Goal: Task Accomplishment & Management: Manage account settings

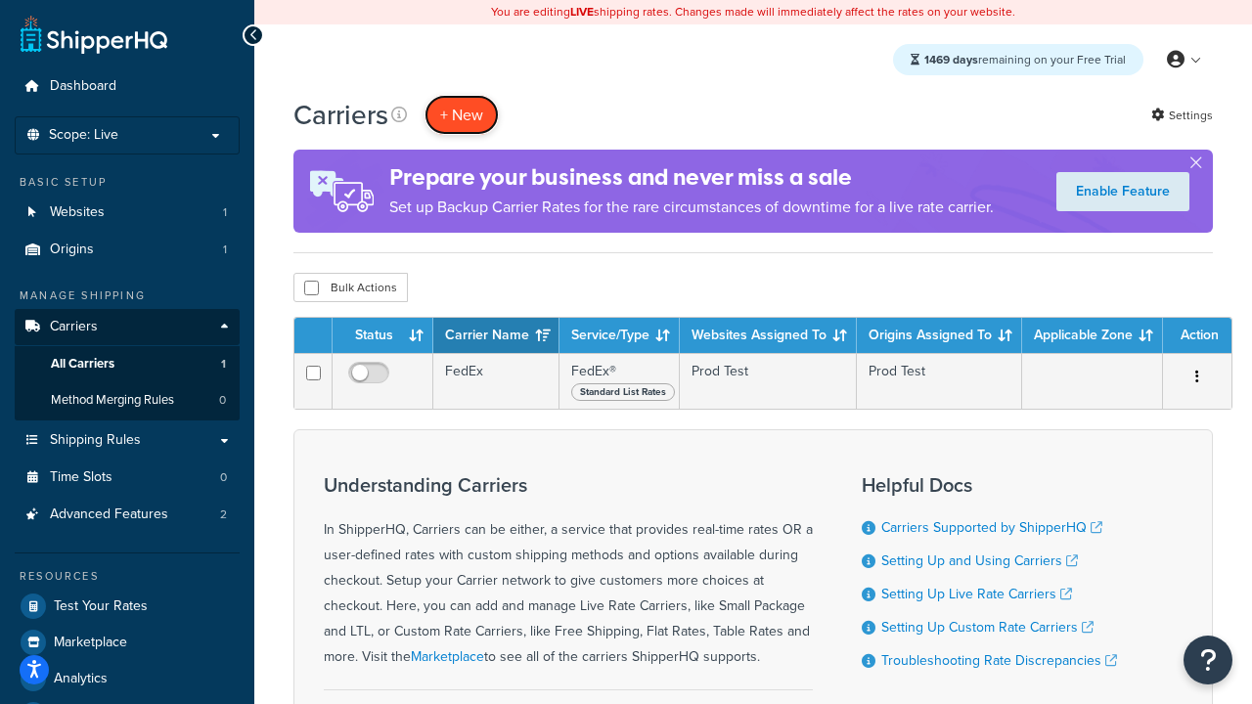
click at [462, 114] on button "+ New" at bounding box center [461, 115] width 74 height 40
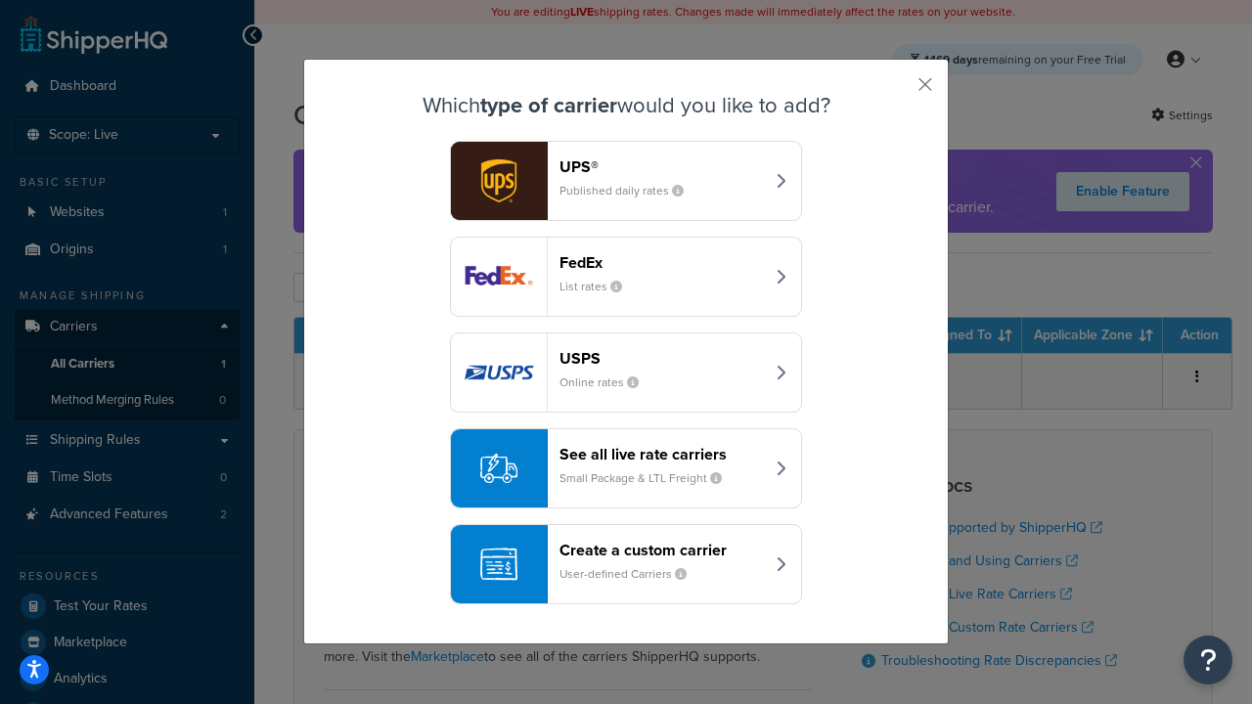
click at [626, 277] on div "FedEx List rates" at bounding box center [661, 276] width 204 height 47
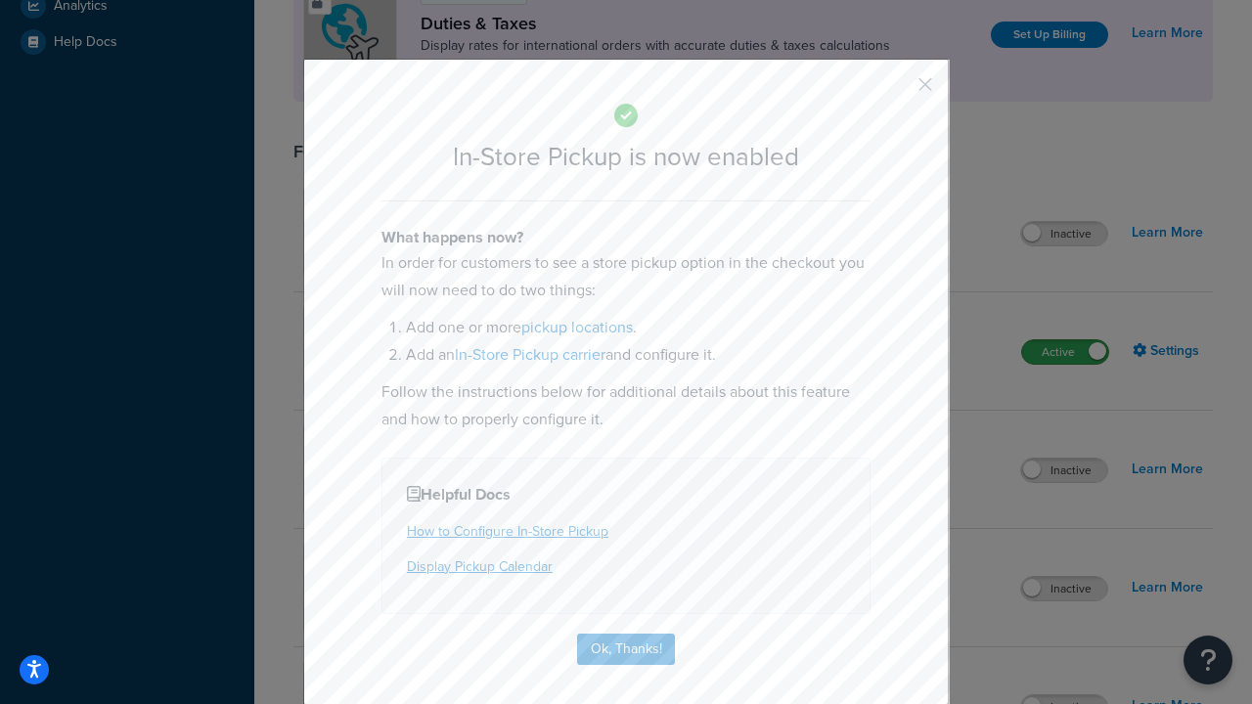
scroll to position [671, 0]
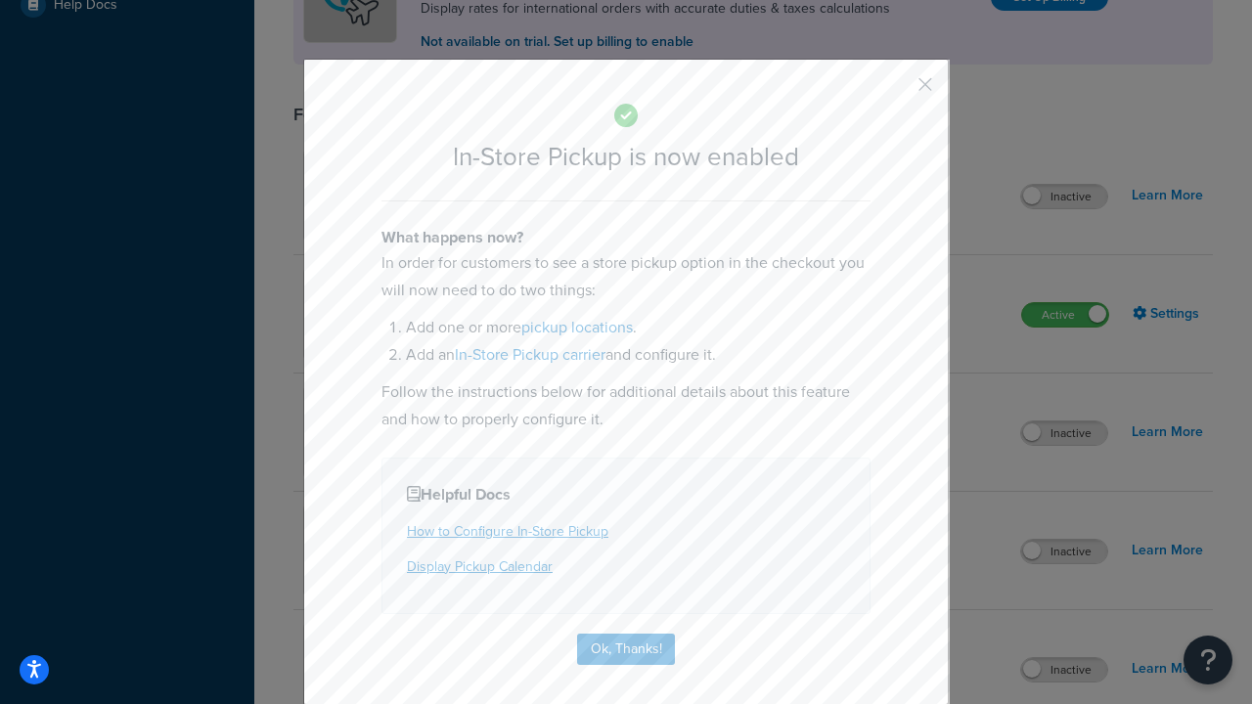
click at [896, 91] on button "button" at bounding box center [896, 91] width 5 height 5
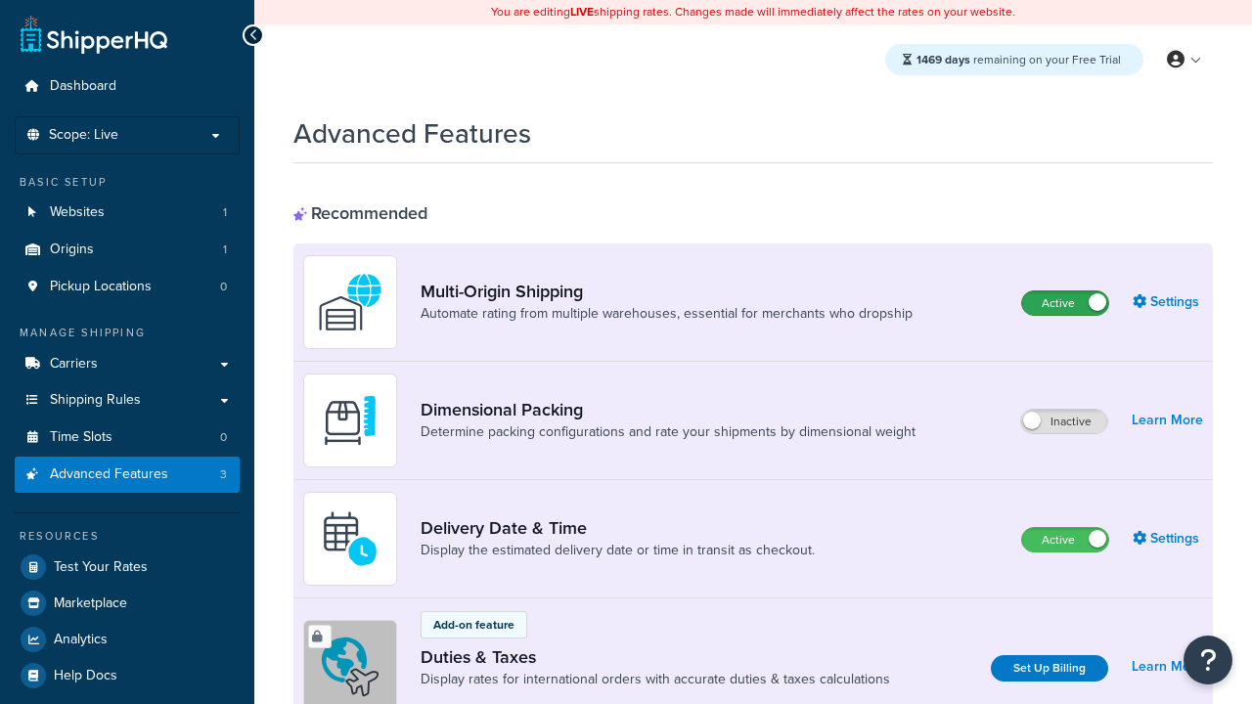
click at [1065, 303] on label "Active" at bounding box center [1065, 302] width 86 height 23
click at [1065, 540] on label "Active" at bounding box center [1065, 539] width 86 height 23
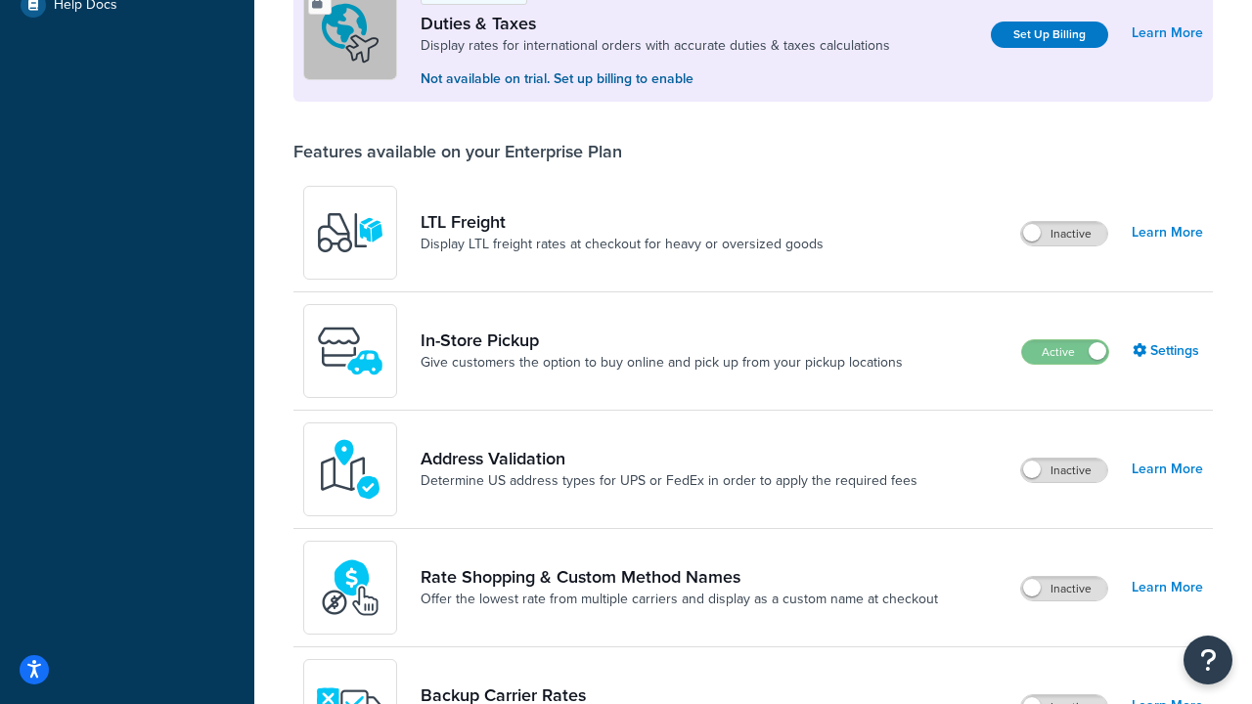
scroll to position [597, 0]
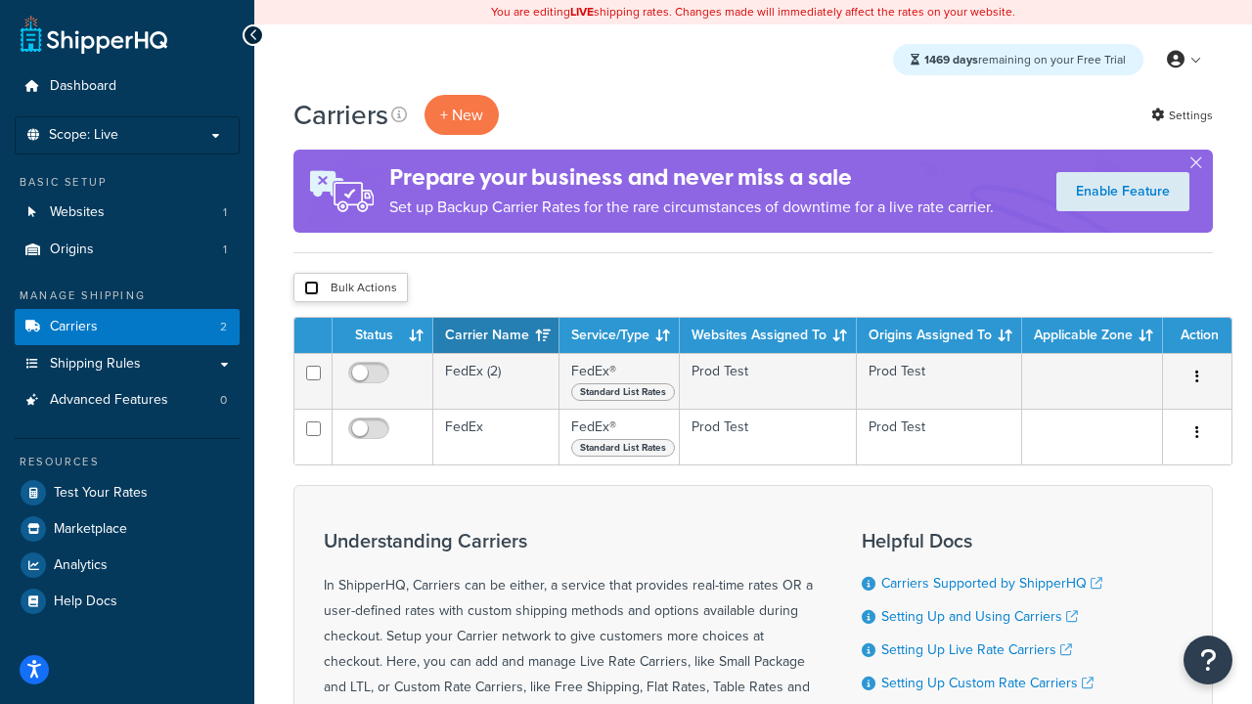
click at [311, 288] on input "checkbox" at bounding box center [311, 288] width 15 height 15
checkbox input "true"
click at [0, 0] on button "Delete" at bounding box center [0, 0] width 0 height 0
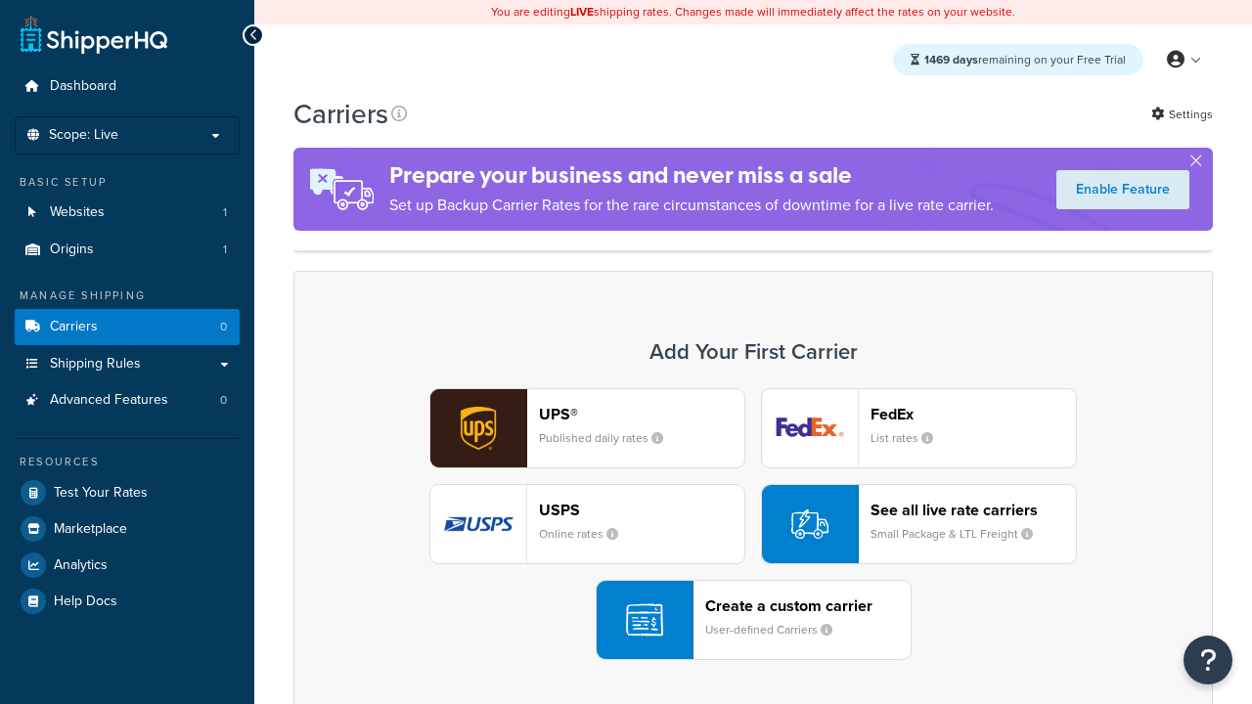
scroll to position [388, 0]
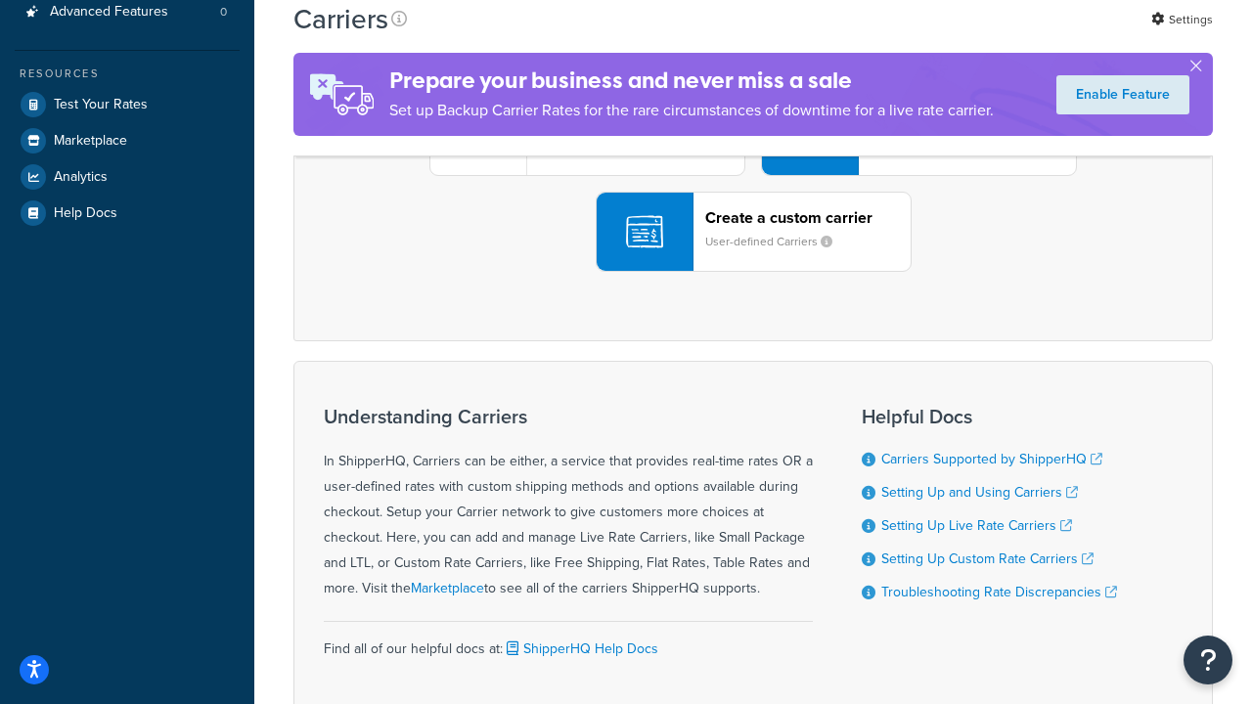
click at [753, 272] on div "UPS® Published daily rates FedEx List rates USPS Online rates See all live rate…" at bounding box center [753, 136] width 878 height 272
click at [973, 35] on header "FedEx" at bounding box center [972, 26] width 205 height 19
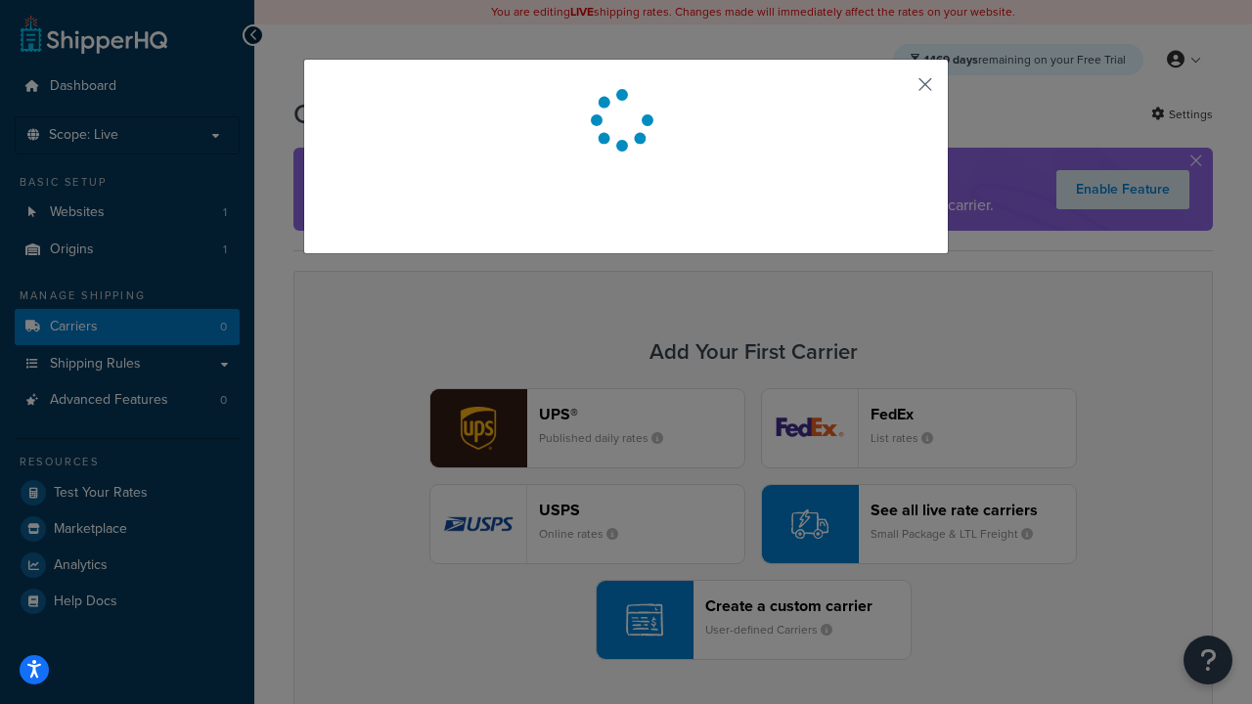
click at [896, 91] on button "button" at bounding box center [896, 91] width 5 height 5
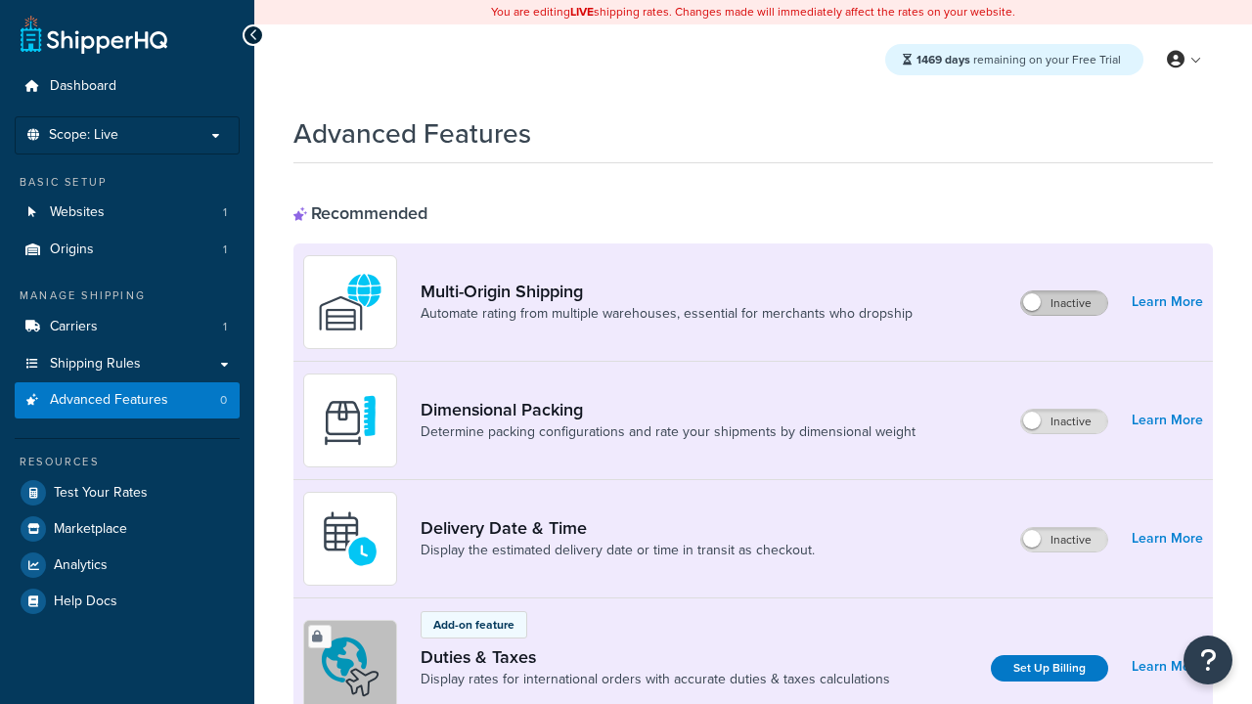
click at [1064, 303] on label "Inactive" at bounding box center [1064, 302] width 86 height 23
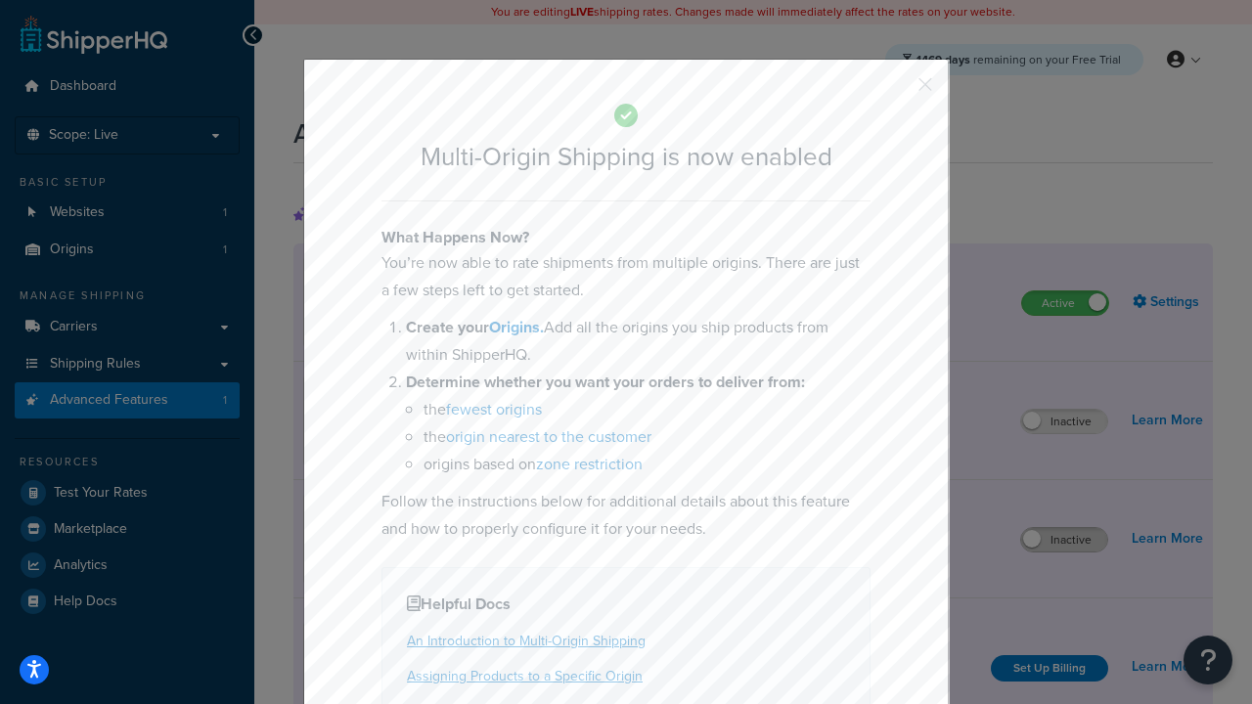
click at [896, 91] on button "button" at bounding box center [896, 91] width 5 height 5
click at [1064, 540] on label "Inactive" at bounding box center [1064, 539] width 86 height 23
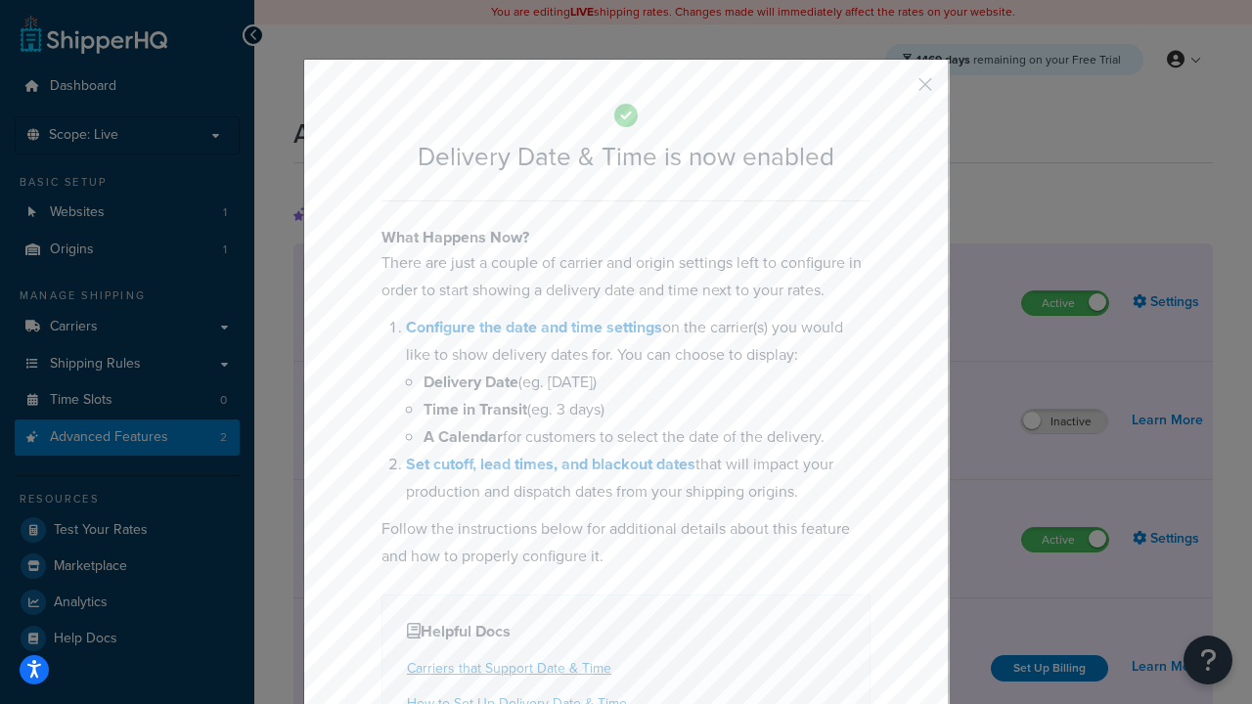
click at [896, 91] on button "button" at bounding box center [896, 91] width 5 height 5
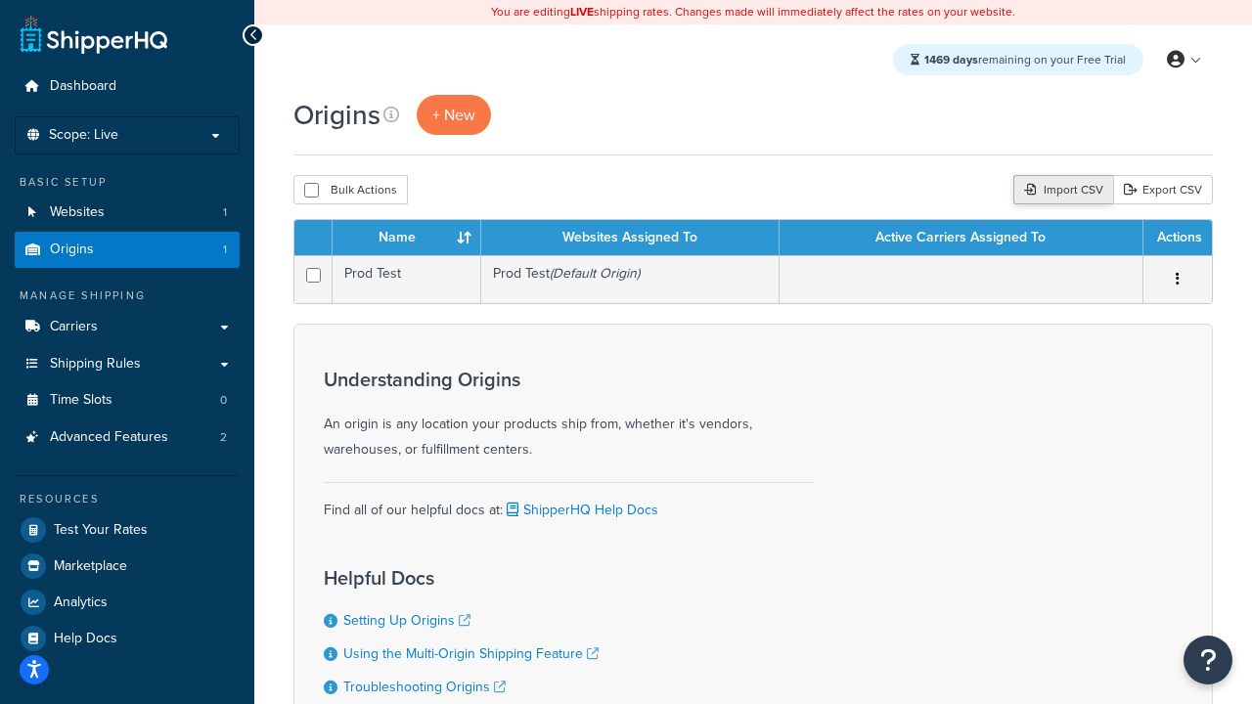
click at [1060, 191] on div "Import CSV" at bounding box center [1063, 189] width 100 height 29
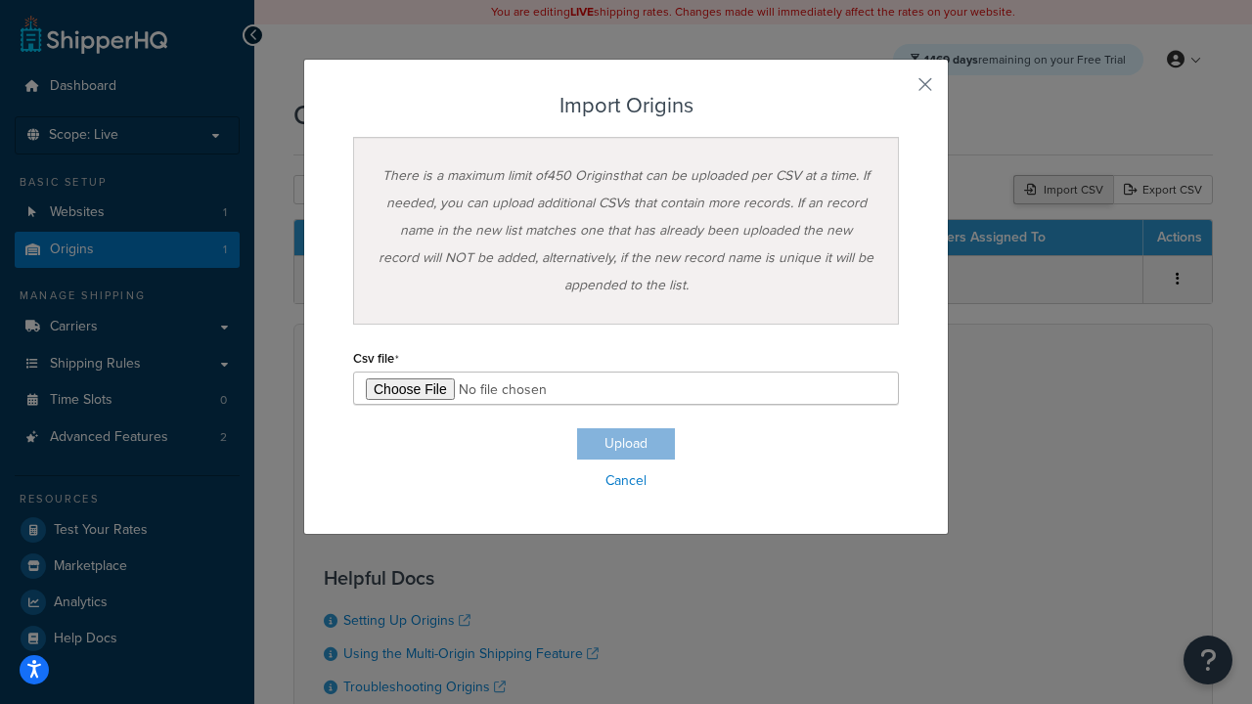
type input "C:\fakepath\importOriginsSuccess.csv"
click at [626, 444] on button "Upload" at bounding box center [626, 443] width 98 height 31
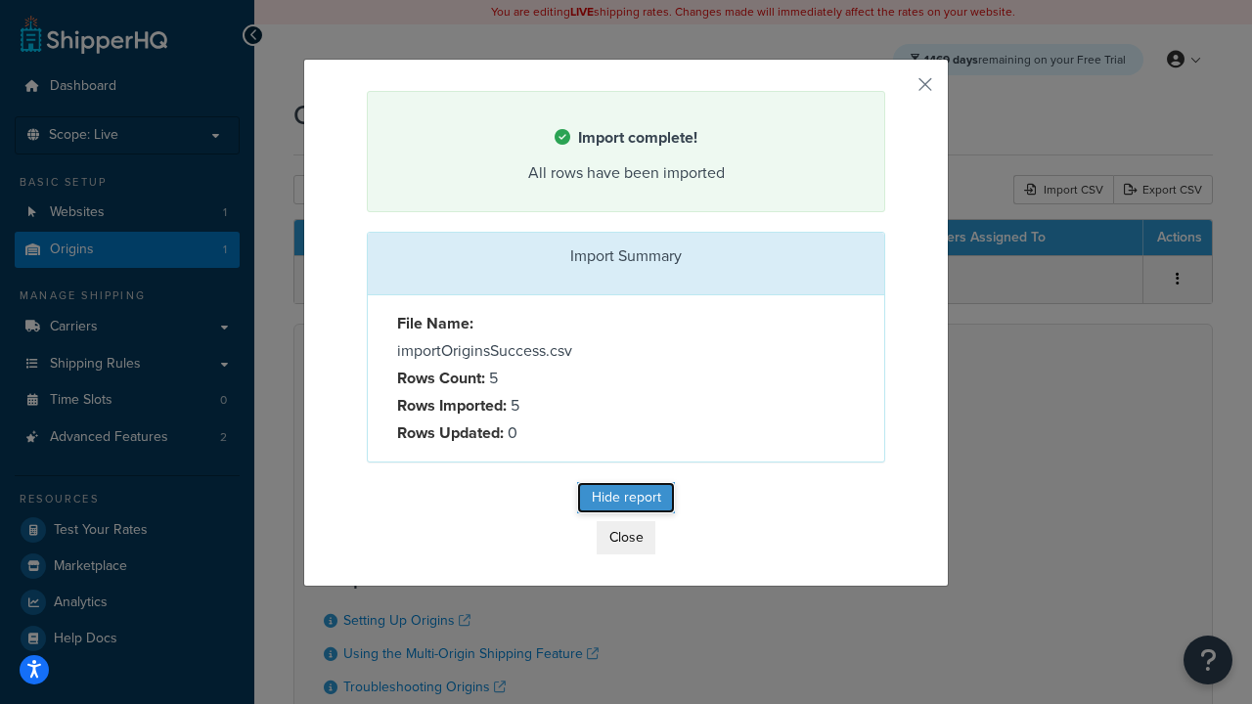
click at [626, 501] on button "Hide report" at bounding box center [626, 497] width 98 height 31
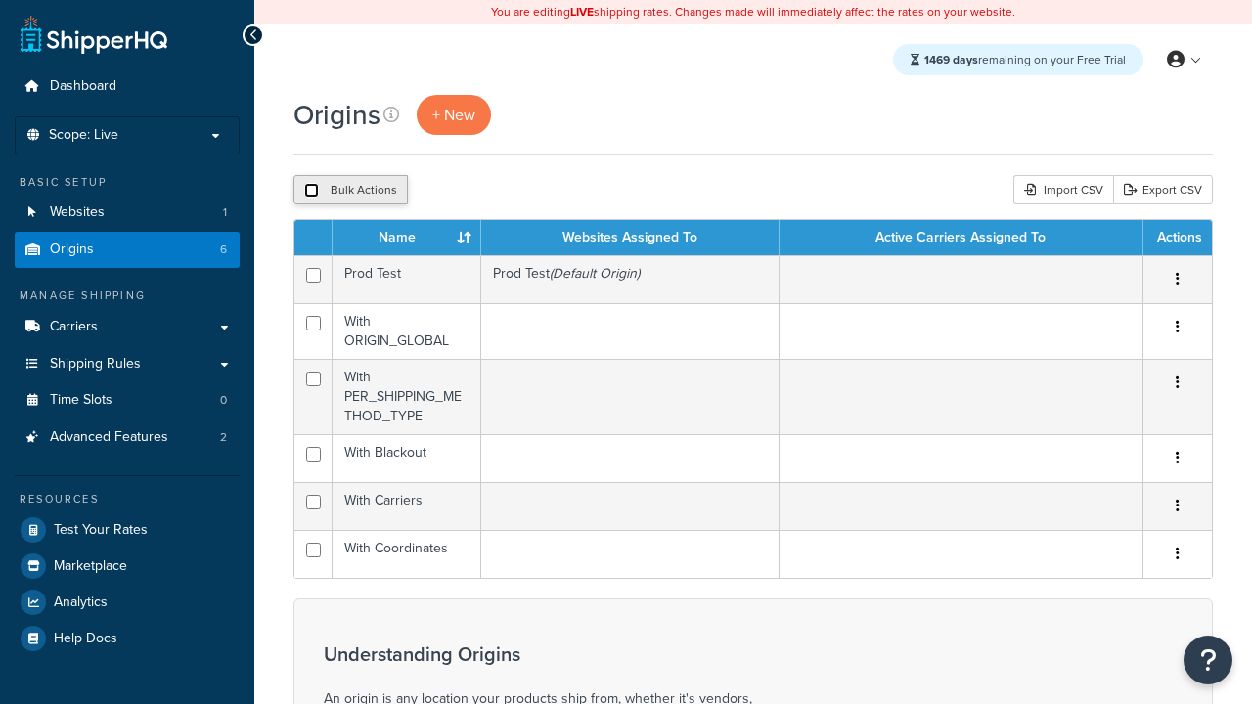
click at [311, 191] on input "checkbox" at bounding box center [311, 190] width 15 height 15
checkbox input "true"
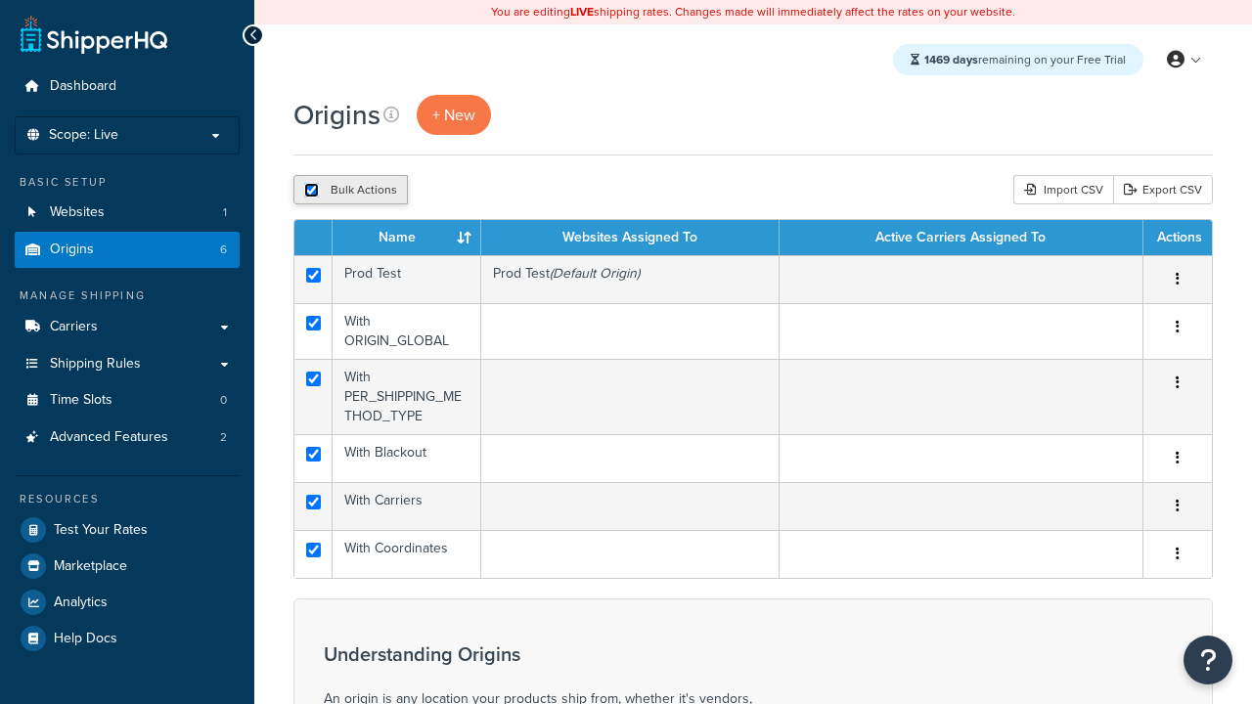
checkbox input "true"
click at [449, 191] on button "Duplicate" at bounding box center [448, 189] width 82 height 29
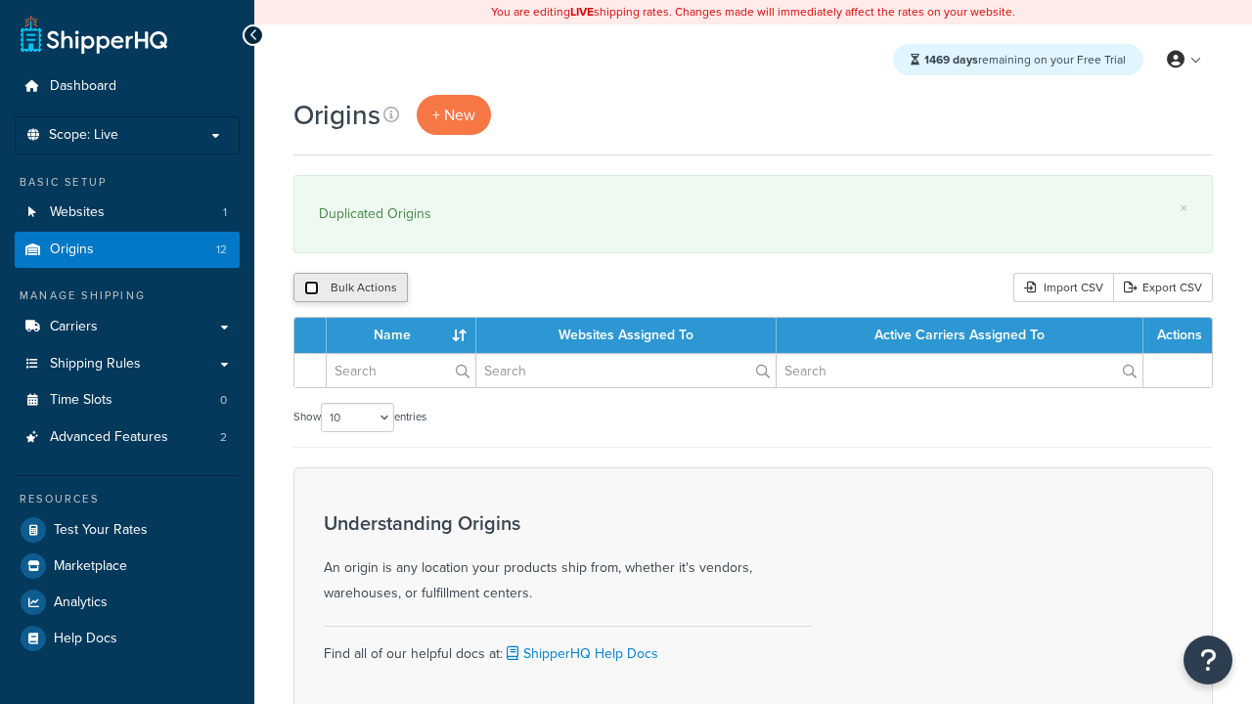
click at [311, 288] on input "checkbox" at bounding box center [311, 288] width 15 height 15
checkbox input "true"
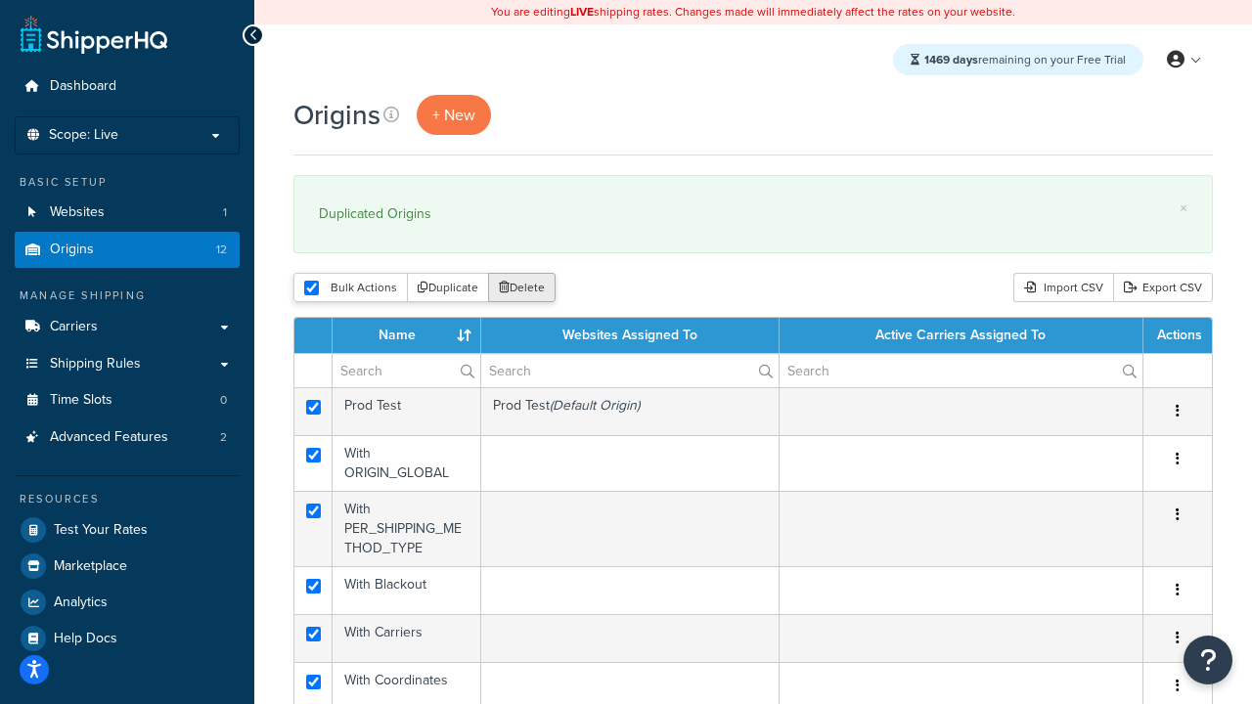
click at [526, 288] on button "Delete" at bounding box center [521, 287] width 67 height 29
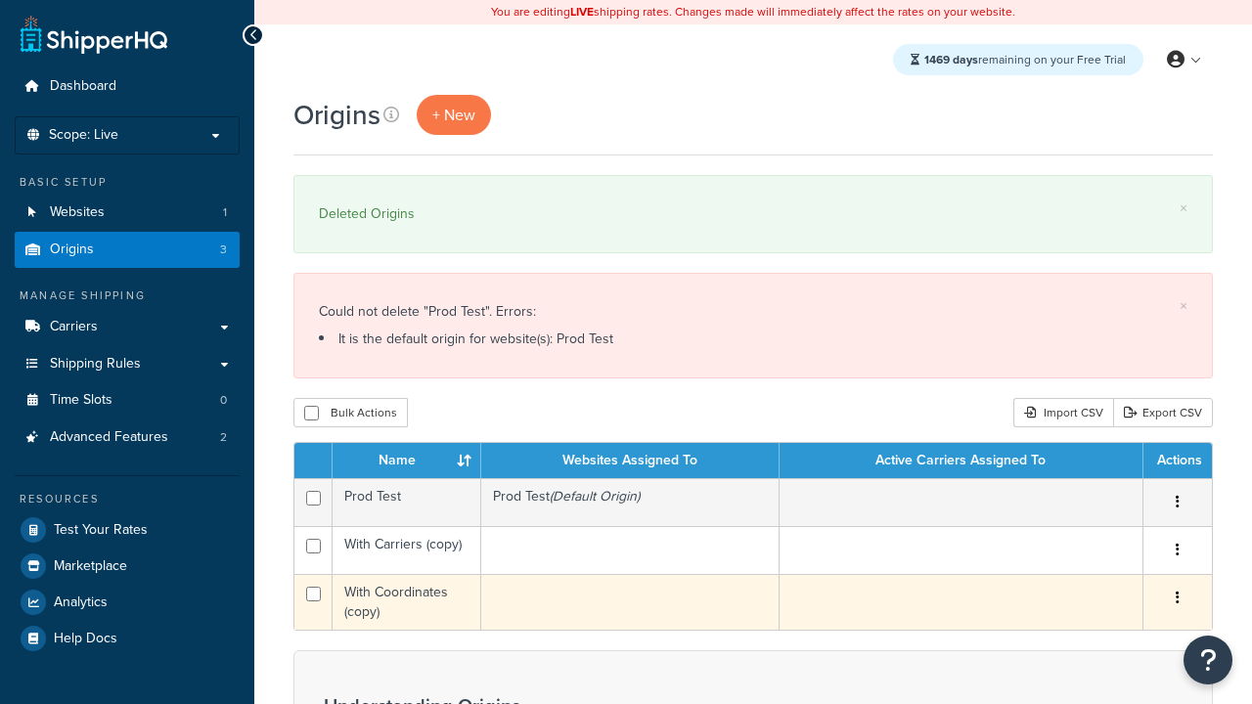
click at [313, 547] on input "checkbox" at bounding box center [313, 546] width 15 height 15
checkbox input "true"
click at [313, 595] on input "checkbox" at bounding box center [313, 594] width 15 height 15
checkbox input "true"
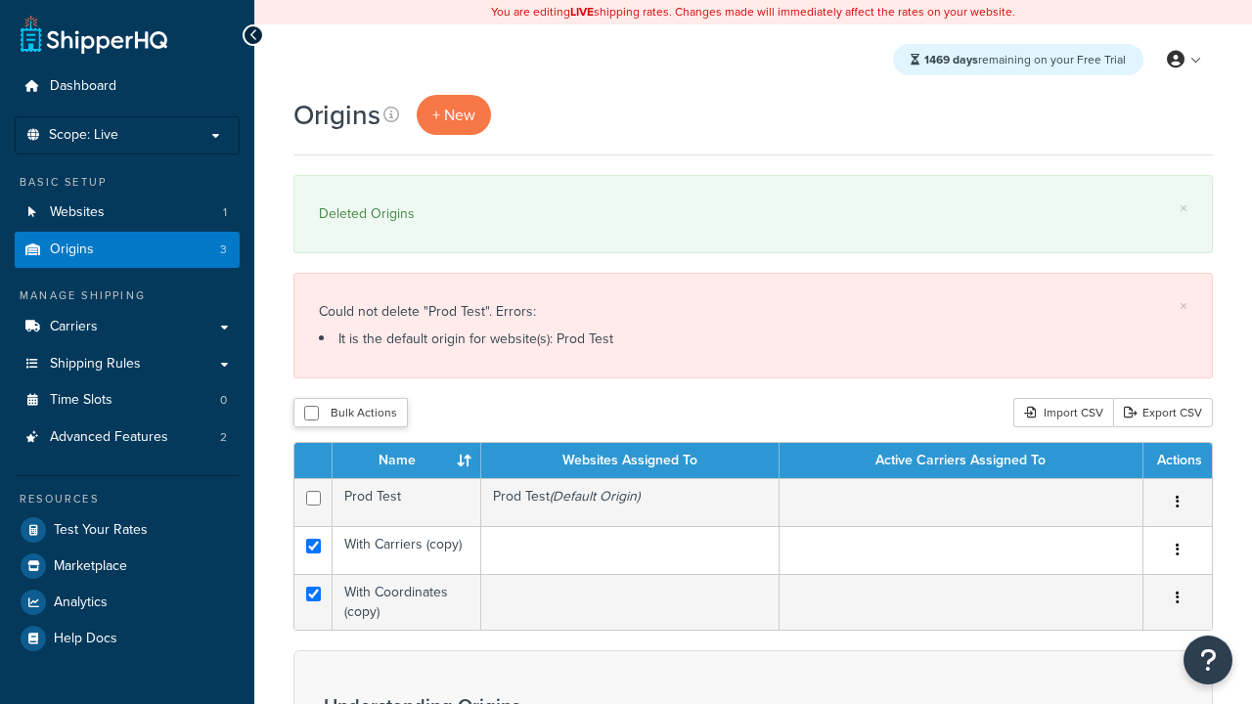
click at [0, 0] on button "Delete" at bounding box center [0, 0] width 0 height 0
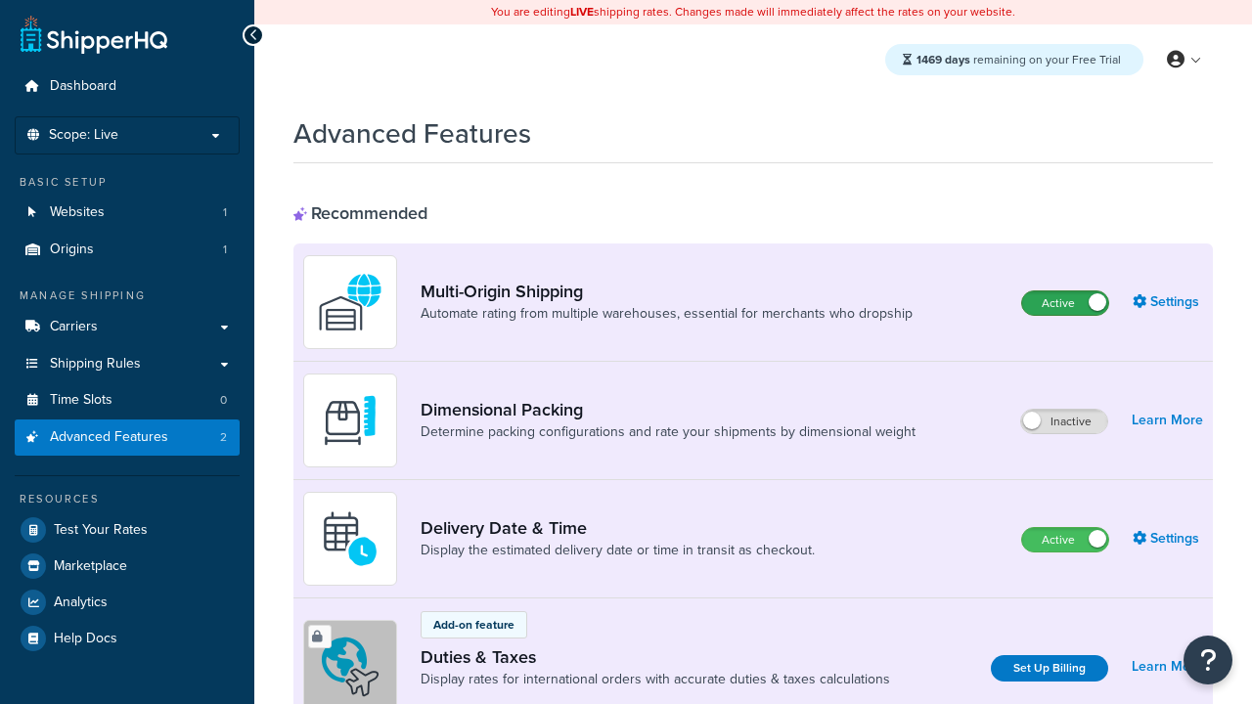
click at [1065, 303] on label "Active" at bounding box center [1065, 302] width 86 height 23
click at [1065, 540] on label "Active" at bounding box center [1065, 539] width 86 height 23
